Goal: Find specific page/section: Find specific page/section

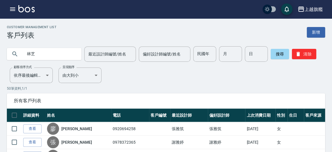
click at [55, 54] on input "林芝" at bounding box center [50, 53] width 54 height 15
type input "林"
type input "0963721987"
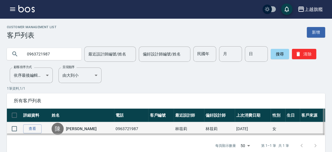
click at [64, 127] on div "陳" at bounding box center [58, 128] width 12 height 12
click at [39, 129] on link "查看" at bounding box center [32, 128] width 18 height 9
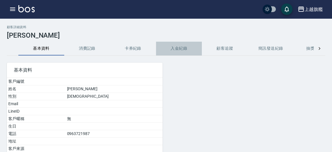
click at [183, 47] on button "入金紀錄" at bounding box center [179, 49] width 46 height 14
